Goal: Task Accomplishment & Management: Manage account settings

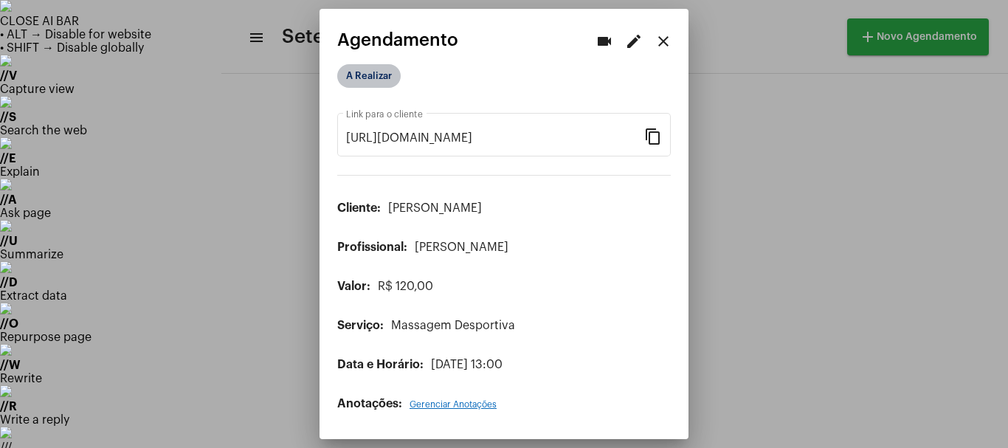
click at [366, 80] on mat-chip "A Realizar" at bounding box center [368, 76] width 63 height 24
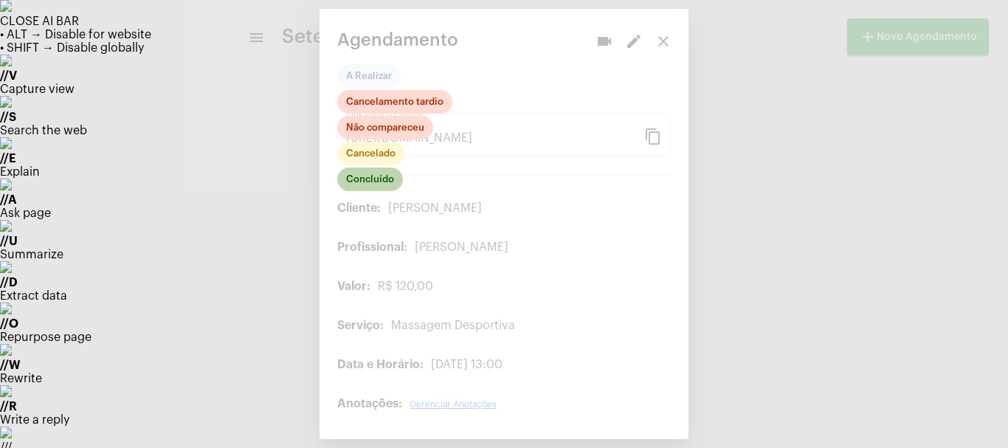
click at [387, 181] on mat-chip "Concluído" at bounding box center [370, 179] width 66 height 24
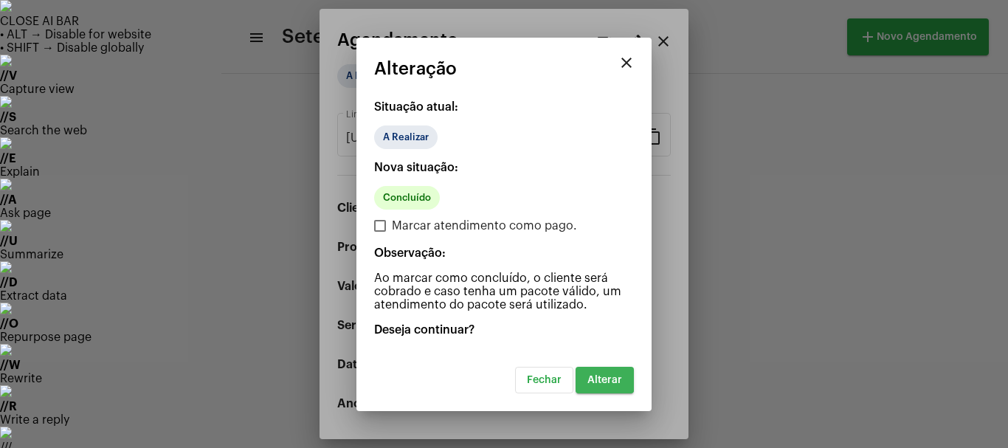
click at [598, 379] on span "Alterar" at bounding box center [604, 380] width 35 height 10
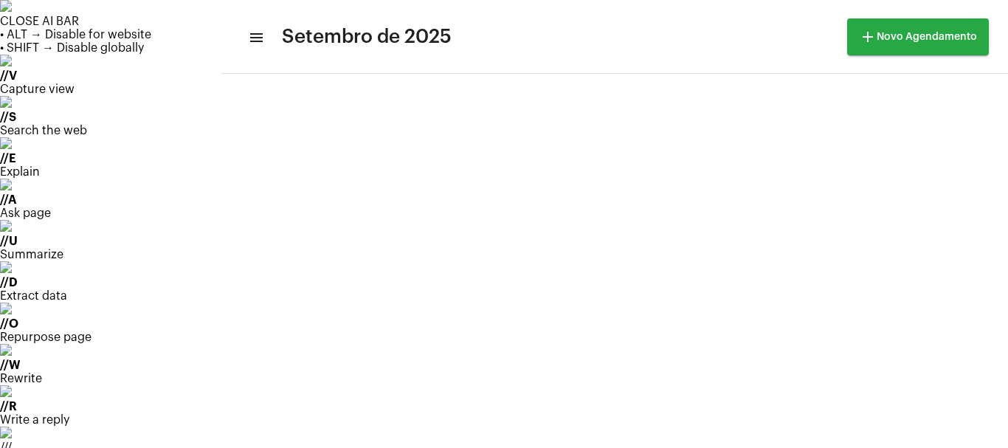
scroll to position [98, 0]
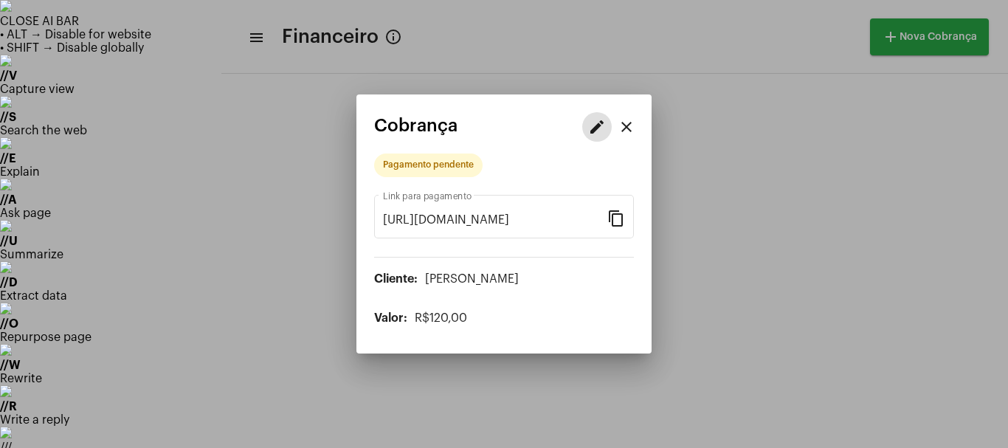
click at [591, 122] on mat-icon "edit" at bounding box center [597, 127] width 18 height 18
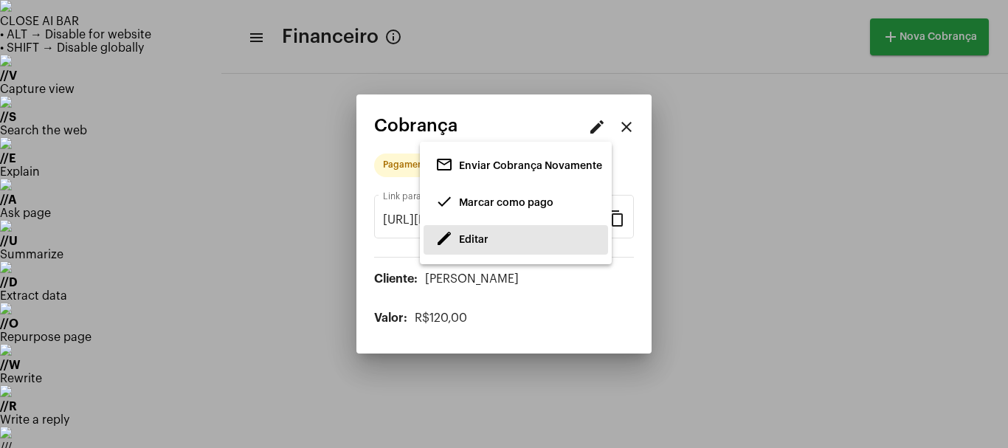
click at [473, 240] on span "Editar" at bounding box center [474, 240] width 30 height 10
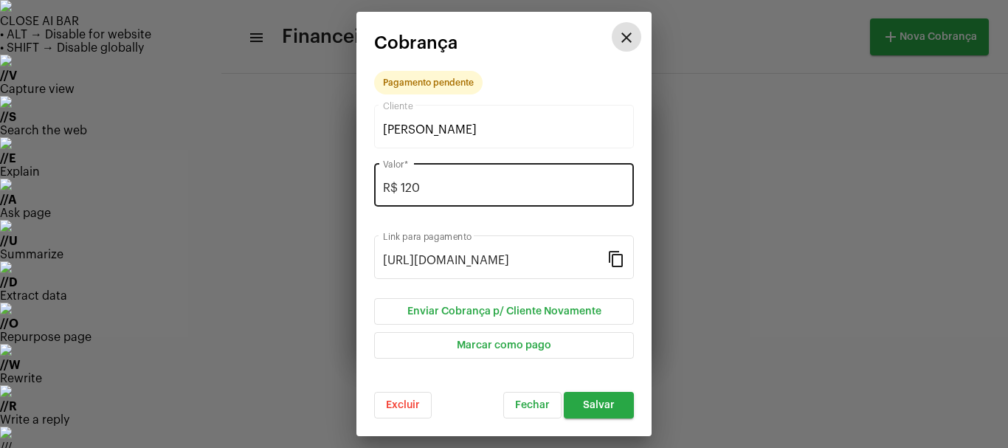
click at [421, 187] on input "R$ 120" at bounding box center [504, 187] width 242 height 13
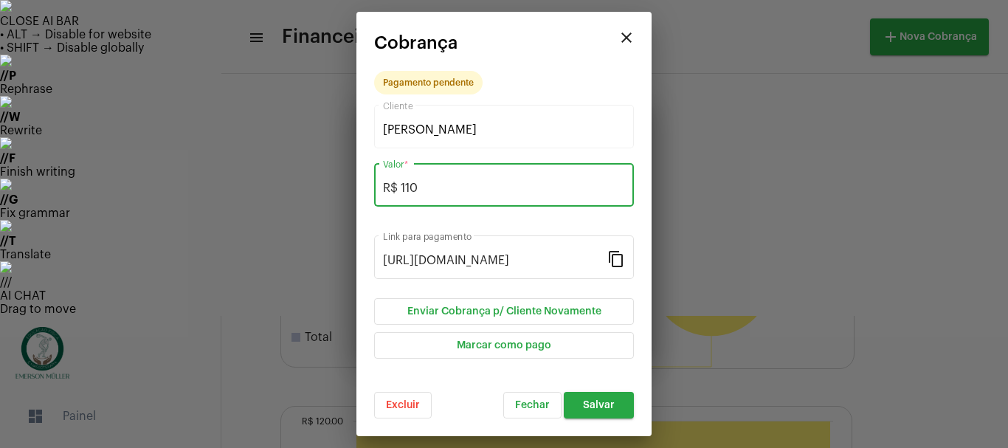
type input "R$ 110"
click at [615, 404] on button "Salvar" at bounding box center [599, 405] width 70 height 27
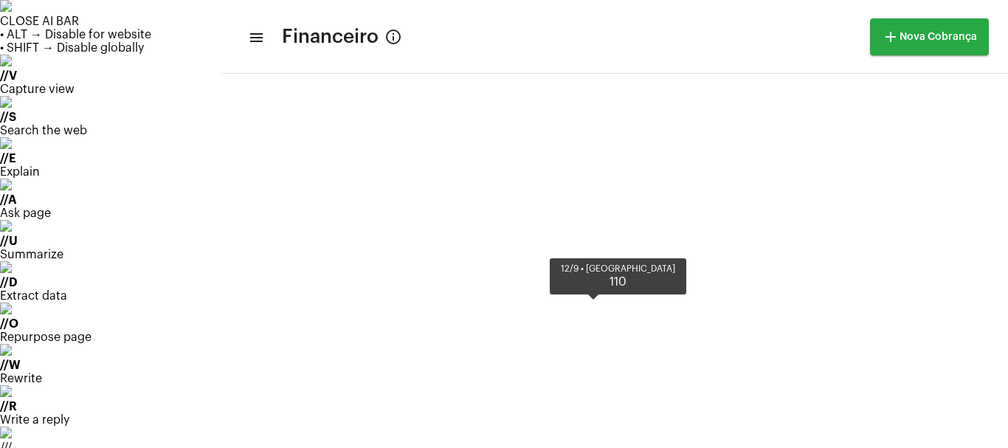
scroll to position [378, 0]
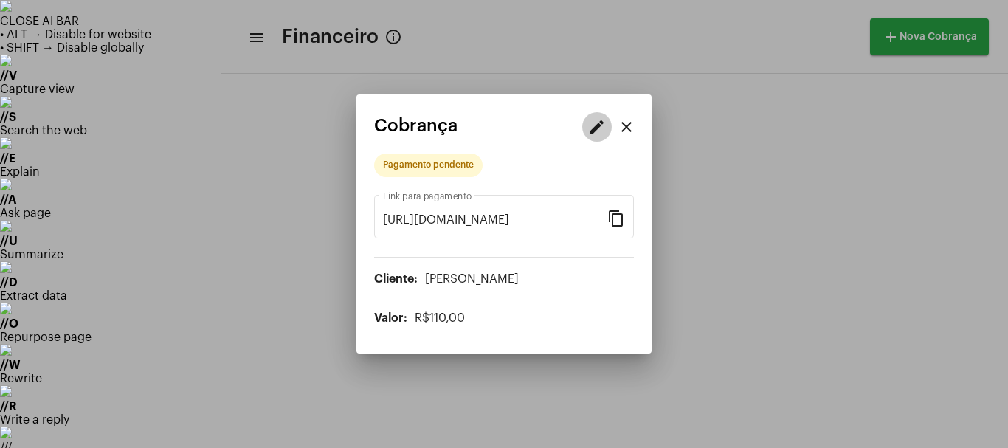
click at [592, 134] on mat-icon "edit" at bounding box center [597, 127] width 18 height 18
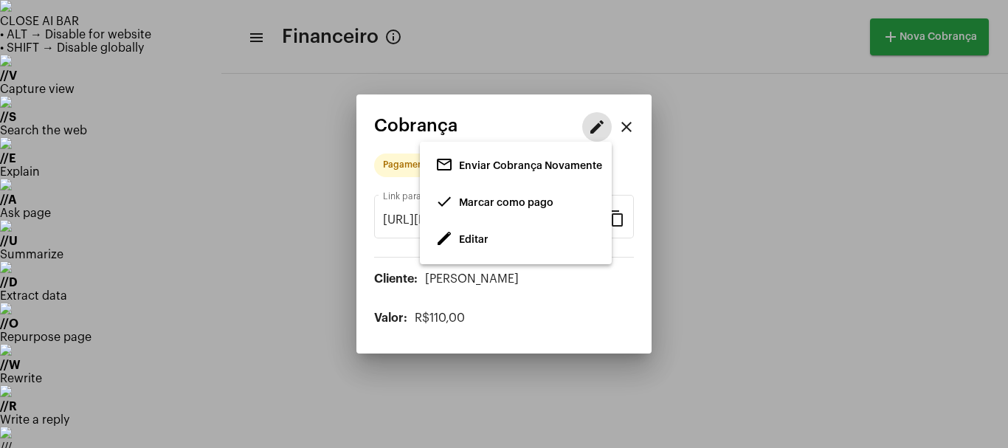
click at [485, 205] on span "Marcar como pago" at bounding box center [506, 203] width 94 height 10
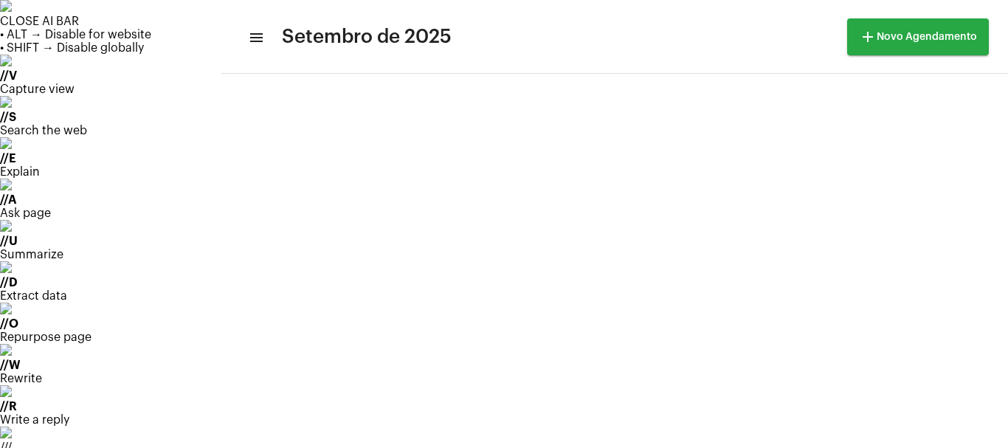
scroll to position [148, 0]
drag, startPoint x: 738, startPoint y: 248, endPoint x: 767, endPoint y: 190, distance: 65.0
